Goal: Transaction & Acquisition: Obtain resource

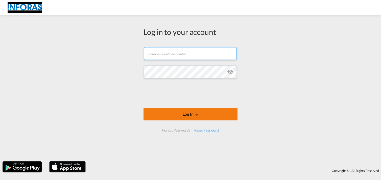
type input "[PERSON_NAME][EMAIL_ADDRESS][PERSON_NAME][DOMAIN_NAME]"
click at [179, 117] on button "Log In" at bounding box center [190, 114] width 94 height 13
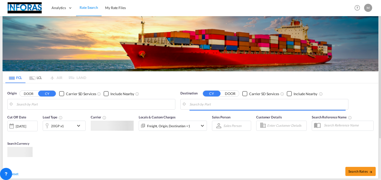
type input "[GEOGRAPHIC_DATA], [GEOGRAPHIC_DATA]"
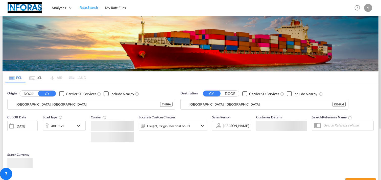
scroll to position [50, 0]
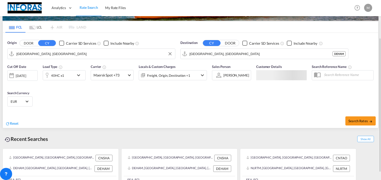
click at [43, 54] on input "[GEOGRAPHIC_DATA], [GEOGRAPHIC_DATA]" at bounding box center [94, 54] width 156 height 8
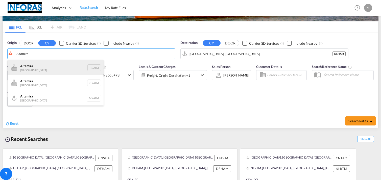
click at [40, 70] on div "Altamira [GEOGRAPHIC_DATA] BRATM" at bounding box center [56, 67] width 96 height 15
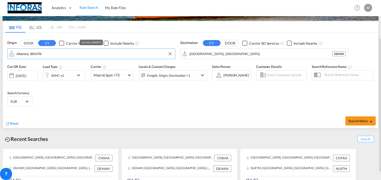
click at [59, 56] on input "Altamira, BRATM" at bounding box center [94, 54] width 156 height 8
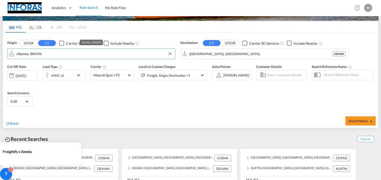
drag, startPoint x: 43, startPoint y: 51, endPoint x: -2, endPoint y: 51, distance: 45.2
click at [0, 51] on html "Analytics Reports Rate Search My Rate Files Analytics Reports" at bounding box center [190, 90] width 381 height 180
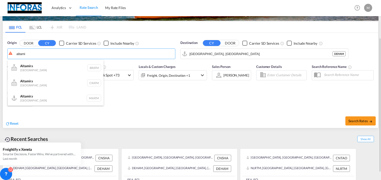
click at [46, 97] on div "Altami ra Mexico MXATM" at bounding box center [56, 97] width 96 height 15
type input "Altamira, MXATM"
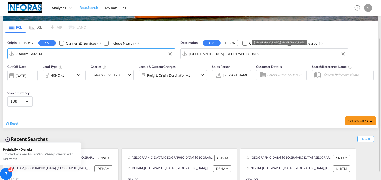
click at [251, 59] on md-autocomplete-wrap "[GEOGRAPHIC_DATA], [GEOGRAPHIC_DATA]" at bounding box center [267, 55] width 156 height 10
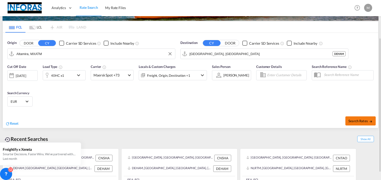
click at [362, 122] on span "Search Rates" at bounding box center [360, 121] width 24 height 4
type input "MXATM to DEHAM / [DATE]"
